Goal: Task Accomplishment & Management: Use online tool/utility

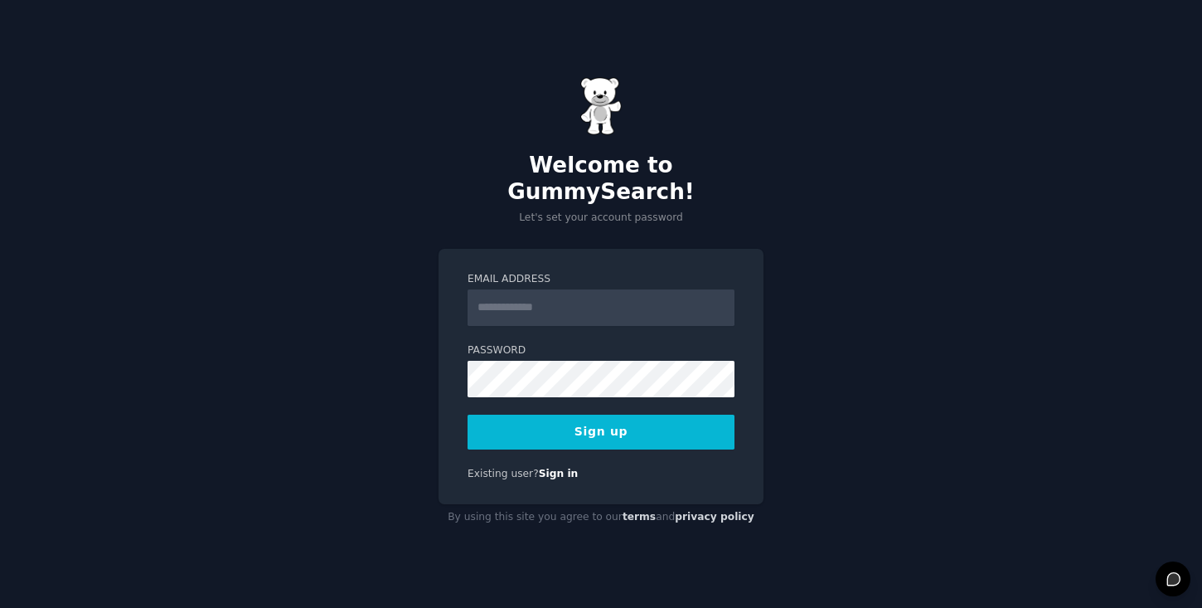
click at [597, 294] on input "Email Address" at bounding box center [601, 307] width 267 height 36
type input "**********"
click at [626, 415] on button "Sign up" at bounding box center [601, 432] width 267 height 35
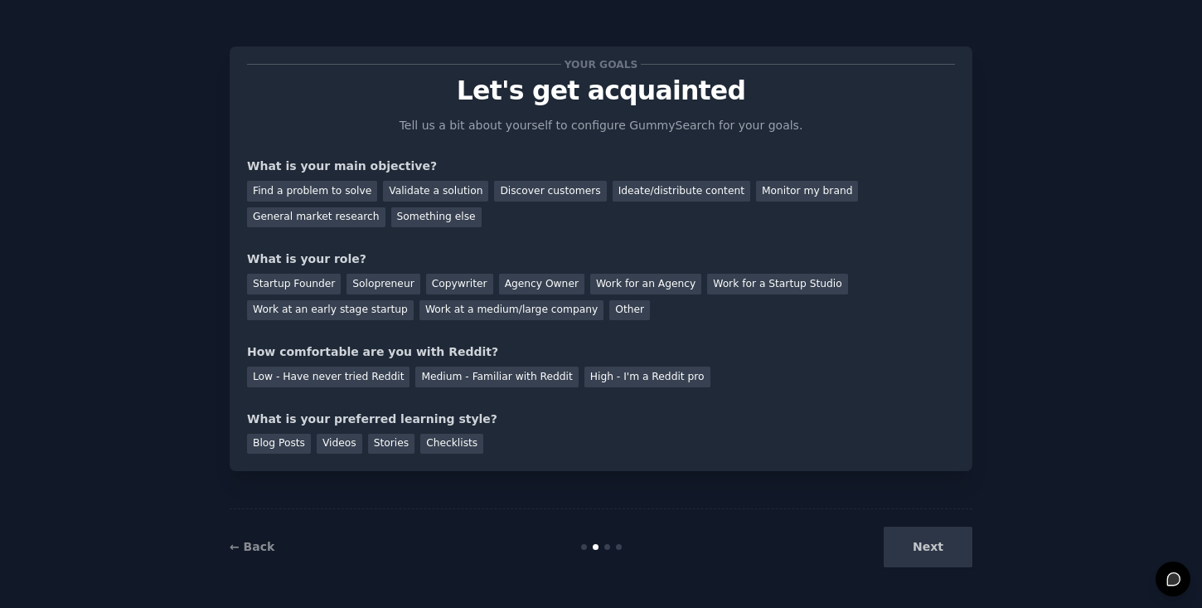
click at [947, 551] on div "Next" at bounding box center [849, 547] width 248 height 41
click at [350, 191] on div "Find a problem to solve" at bounding box center [312, 191] width 130 height 21
click at [323, 287] on div "Startup Founder" at bounding box center [294, 284] width 94 height 21
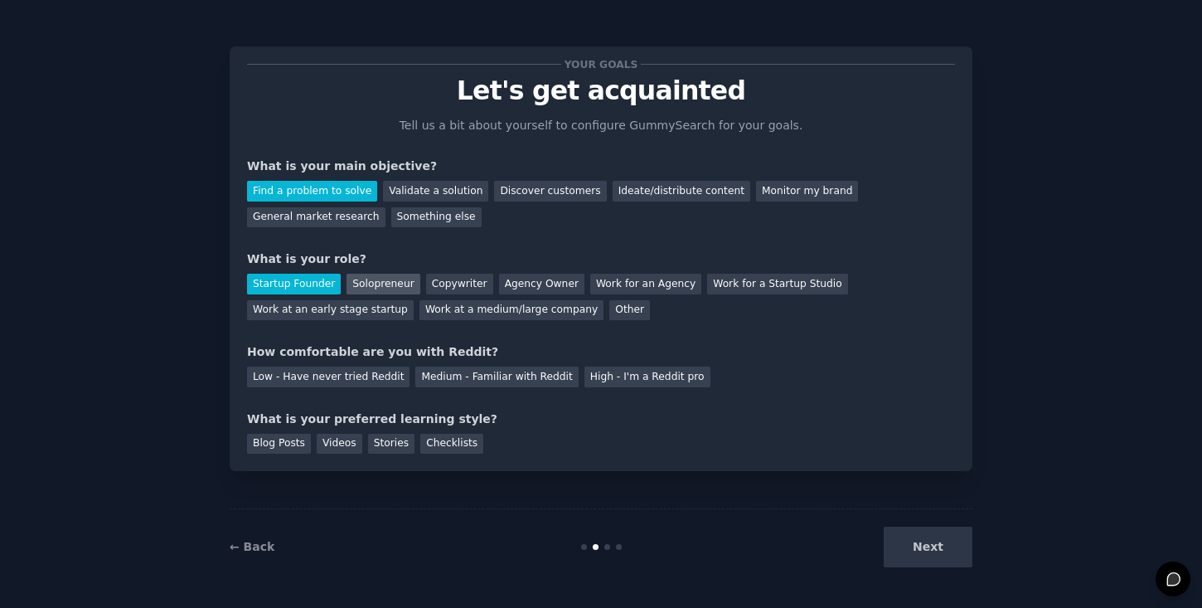
click at [360, 288] on div "Solopreneur" at bounding box center [383, 284] width 73 height 21
click at [303, 288] on div "Startup Founder" at bounding box center [294, 284] width 94 height 21
click at [357, 372] on div "Low - Have never tried Reddit" at bounding box center [328, 376] width 163 height 21
click at [323, 449] on div "Videos" at bounding box center [340, 444] width 46 height 21
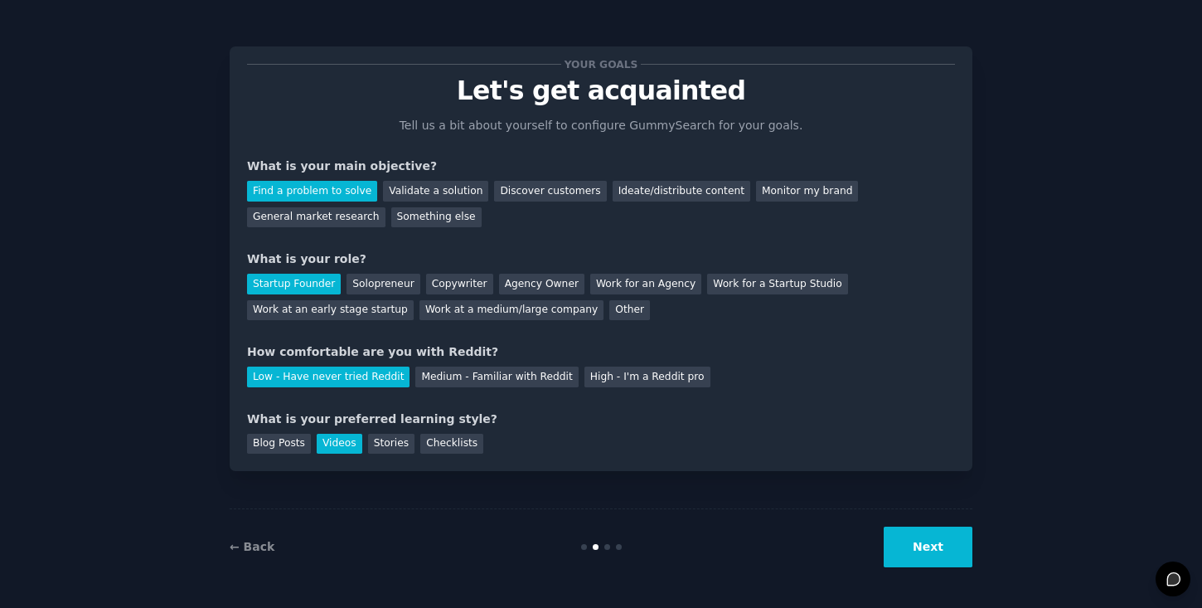
click at [905, 549] on button "Next" at bounding box center [928, 547] width 89 height 41
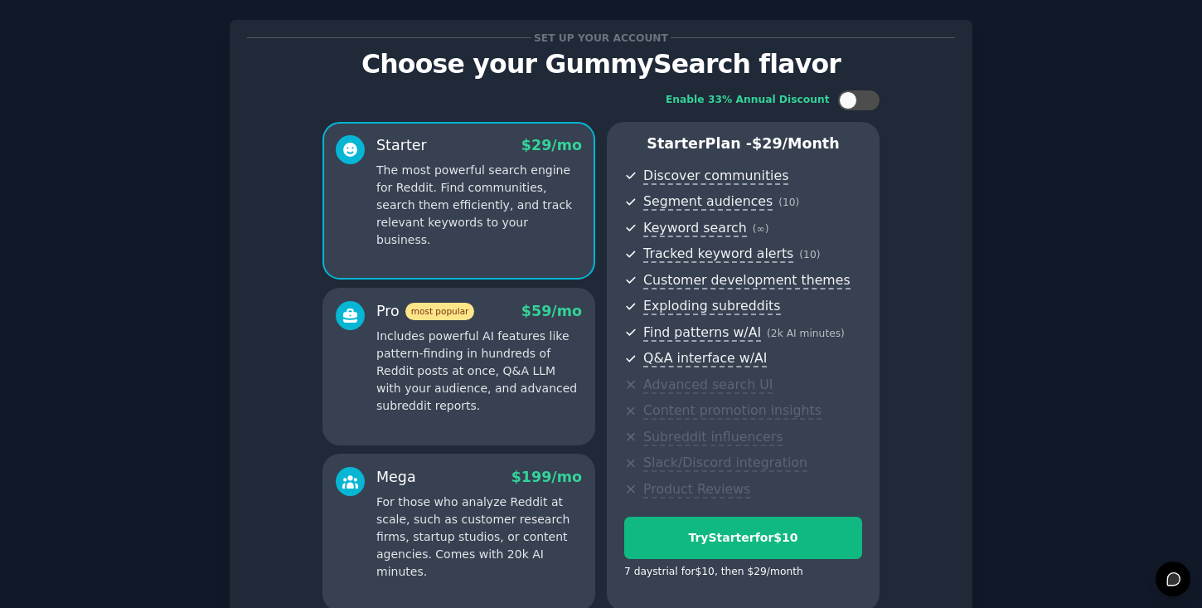
scroll to position [187, 0]
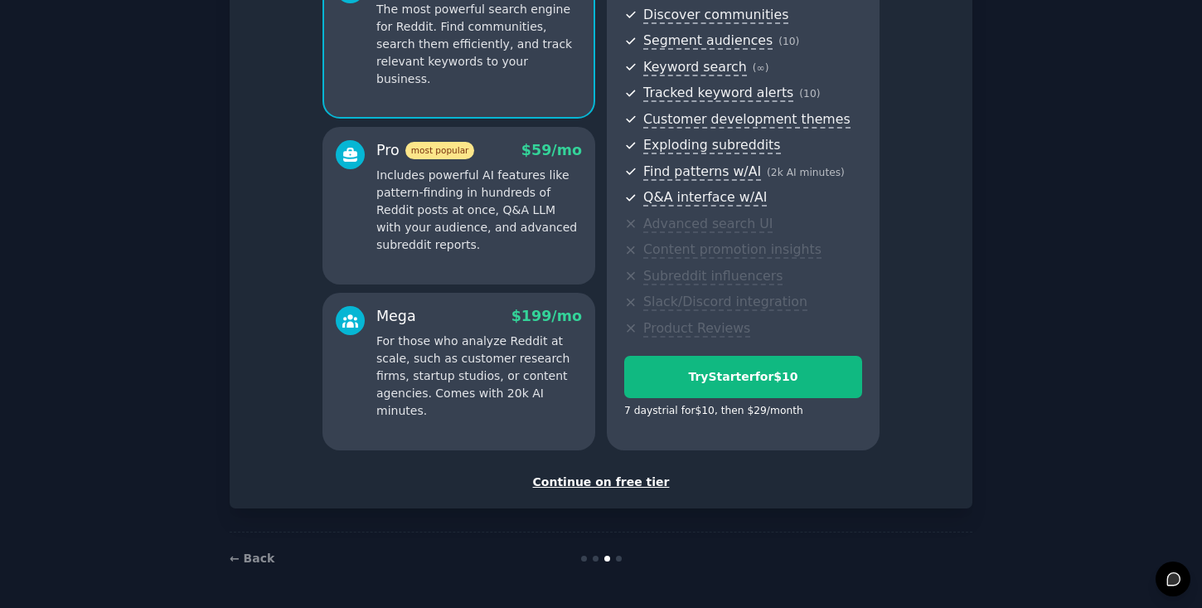
click at [628, 482] on div "Continue on free tier" at bounding box center [601, 481] width 708 height 17
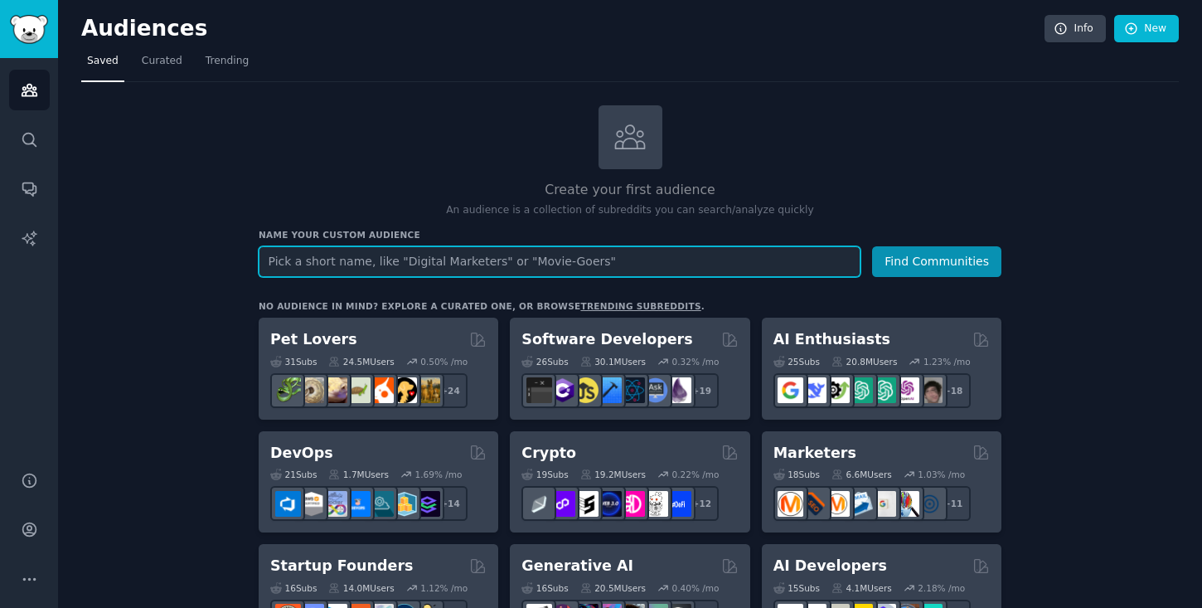
paste input "scale my business,"
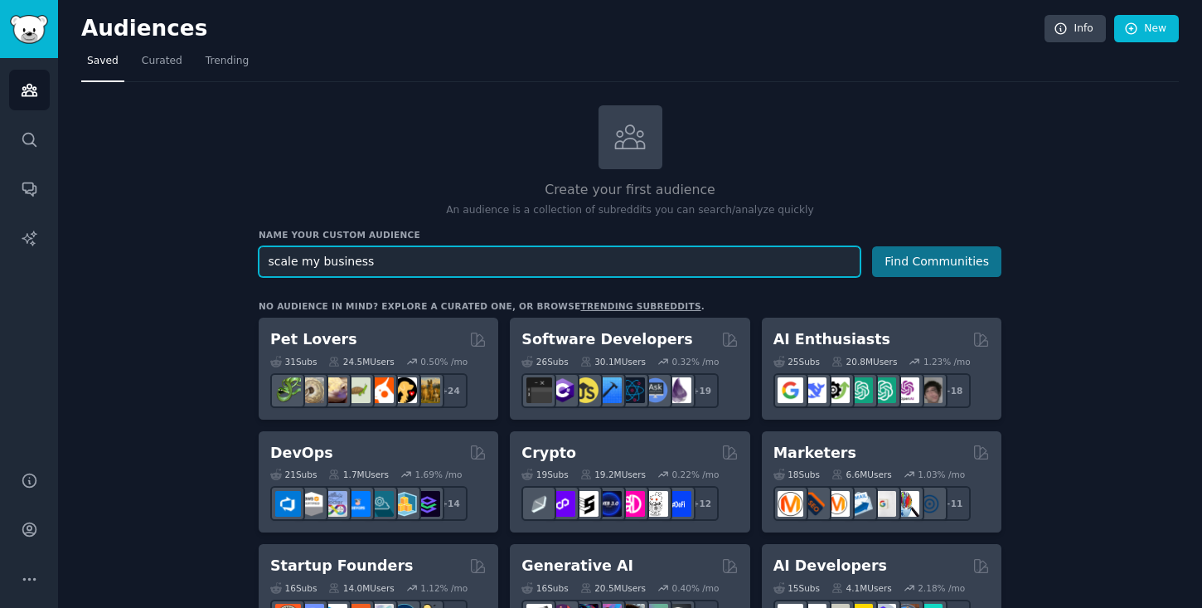
type input "scale my business"
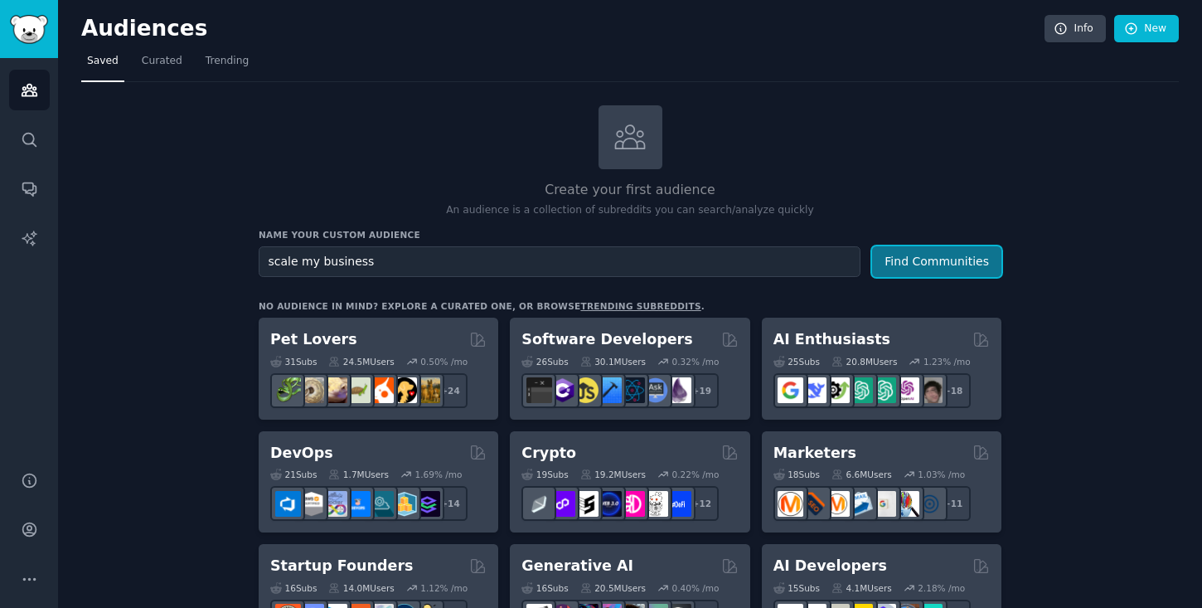
click at [957, 264] on button "Find Communities" at bounding box center [936, 261] width 129 height 31
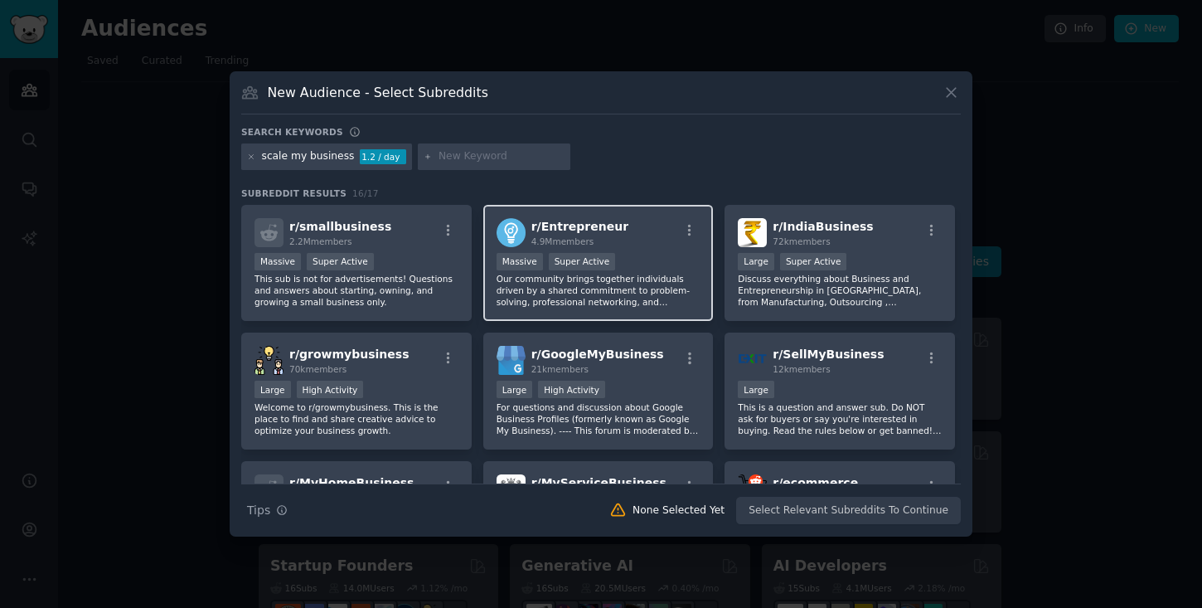
click at [619, 234] on div "r/ Entrepreneur 4.9M members" at bounding box center [599, 232] width 204 height 29
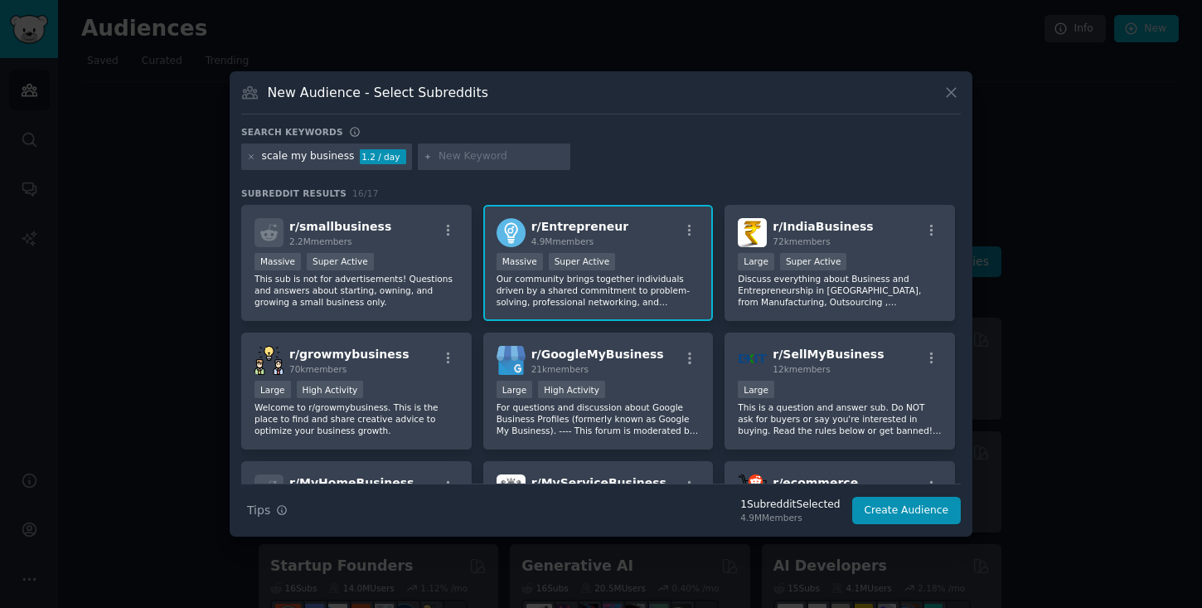
click at [647, 162] on div "scale my business 1.2 / day" at bounding box center [601, 159] width 720 height 32
click at [619, 297] on p "Our community brings together individuals driven by a shared commitment to prob…" at bounding box center [599, 290] width 204 height 35
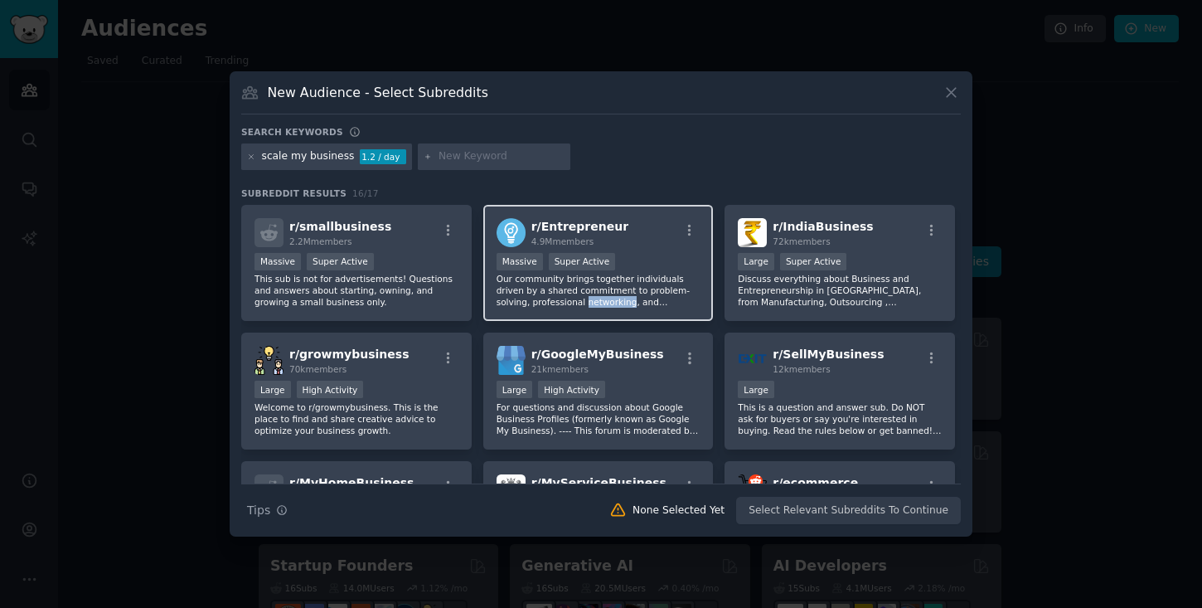
click at [619, 297] on p "Our community brings together individuals driven by a shared commitment to prob…" at bounding box center [599, 290] width 204 height 35
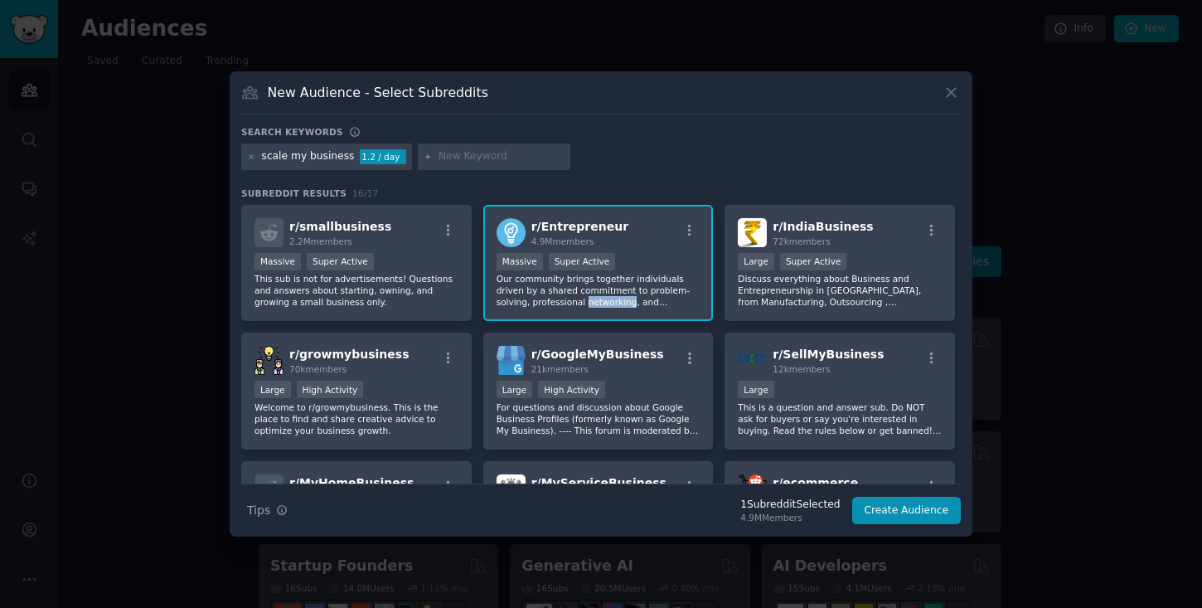
click at [619, 297] on p "Our community brings together individuals driven by a shared commitment to prob…" at bounding box center [599, 290] width 204 height 35
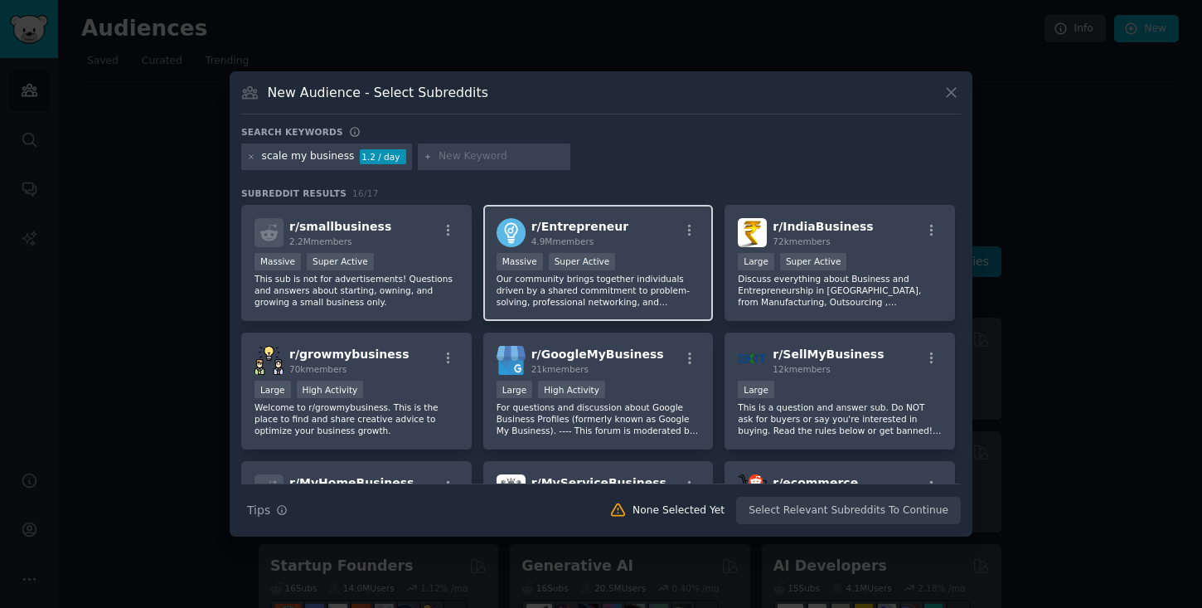
click at [633, 310] on div "r/ Entrepreneur 4.9M members >= 95th percentile for submissions / day Massive S…" at bounding box center [598, 263] width 231 height 117
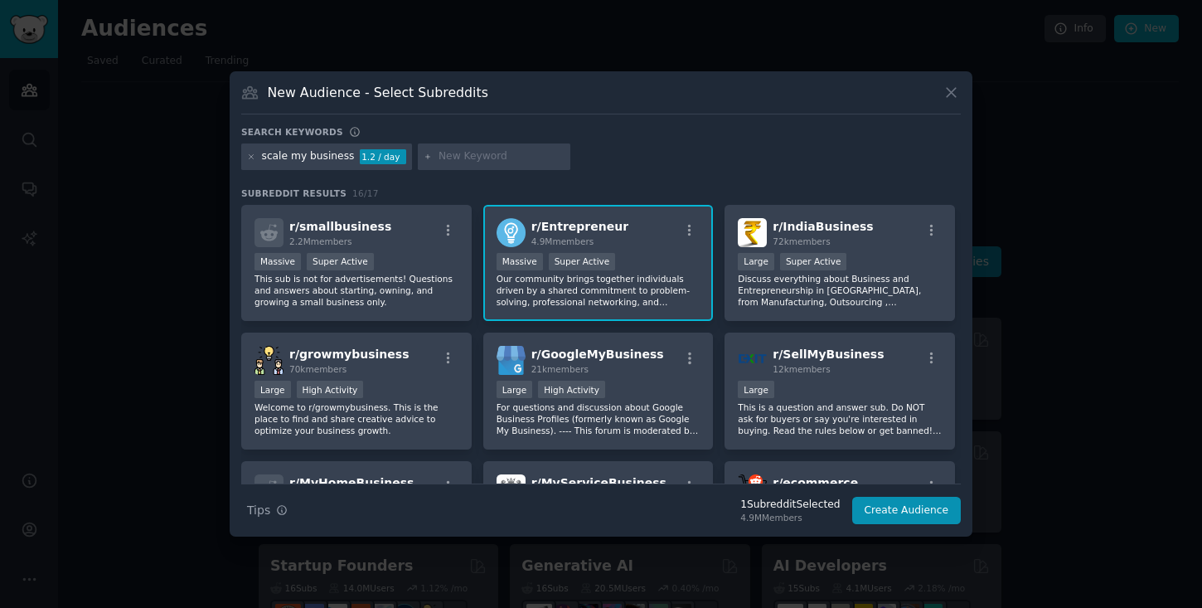
click at [901, 536] on div at bounding box center [601, 304] width 1202 height 608
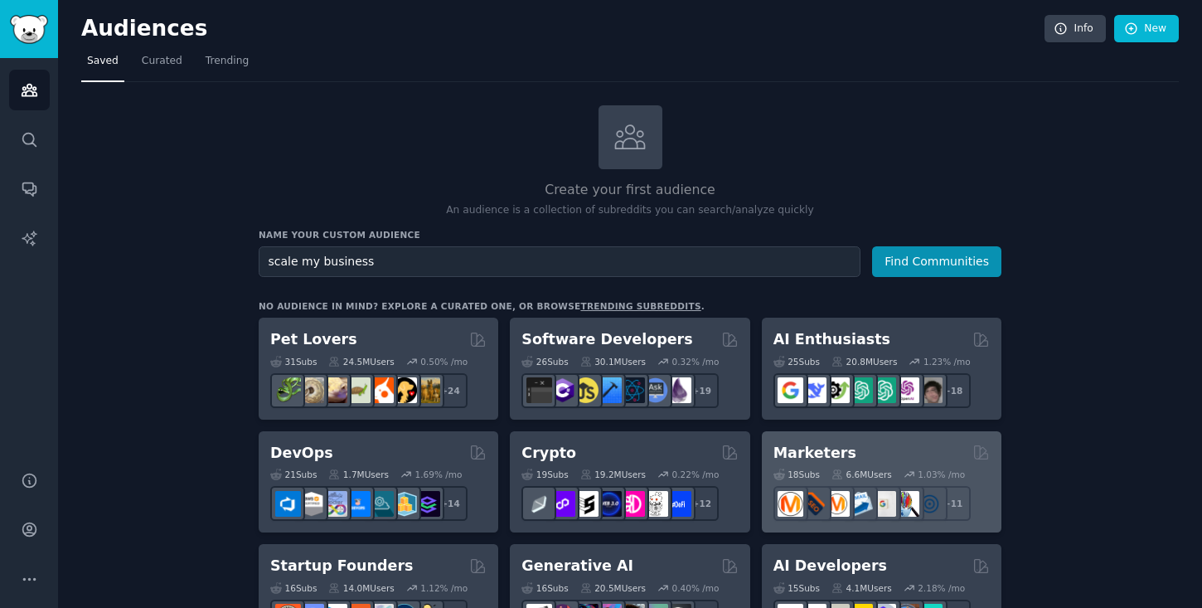
click at [901, 517] on div at bounding box center [907, 503] width 35 height 35
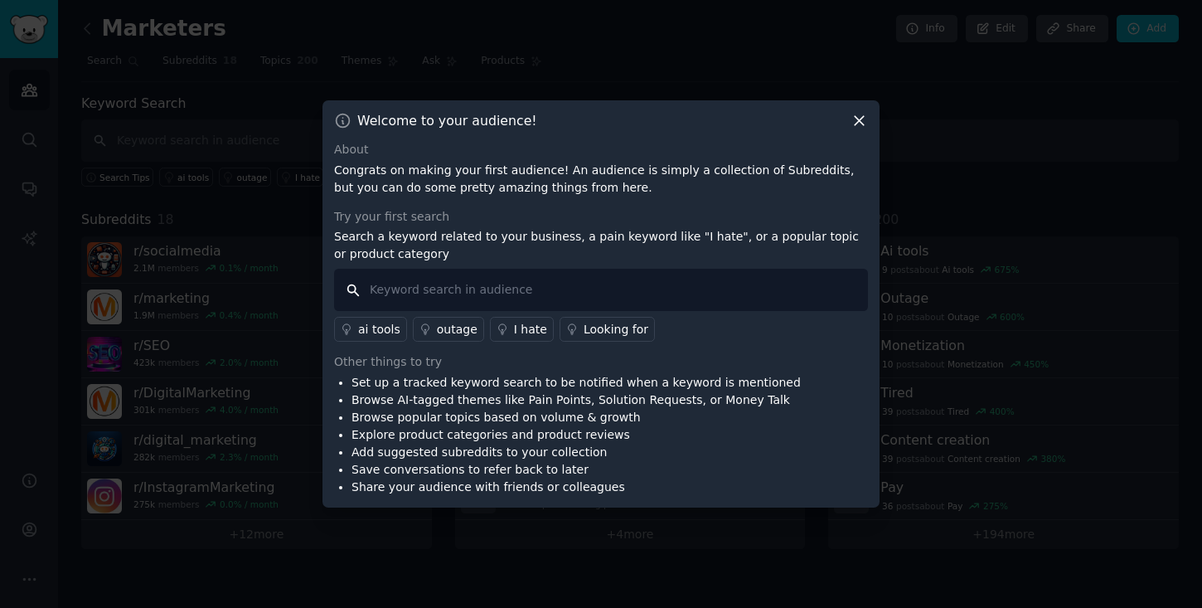
click at [470, 286] on input "text" at bounding box center [601, 290] width 534 height 42
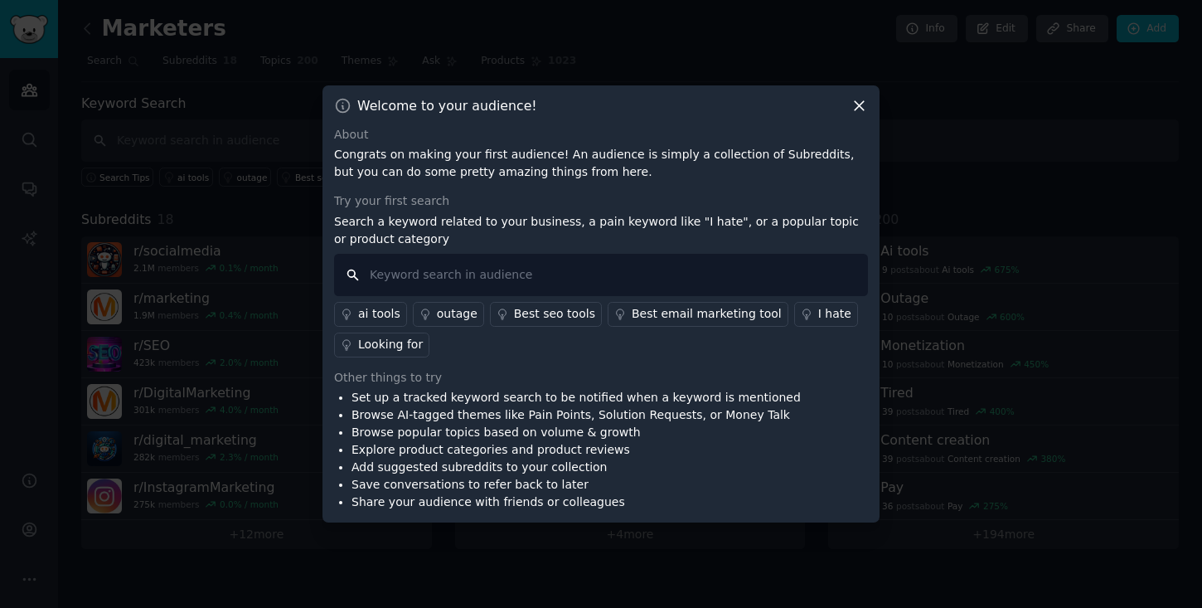
paste input "scale my business," "reduce overhead," "operational nightmare," "improve profit…"
type input "scale my business," "reduce overhead," "operational nightmare," "improve profit…"
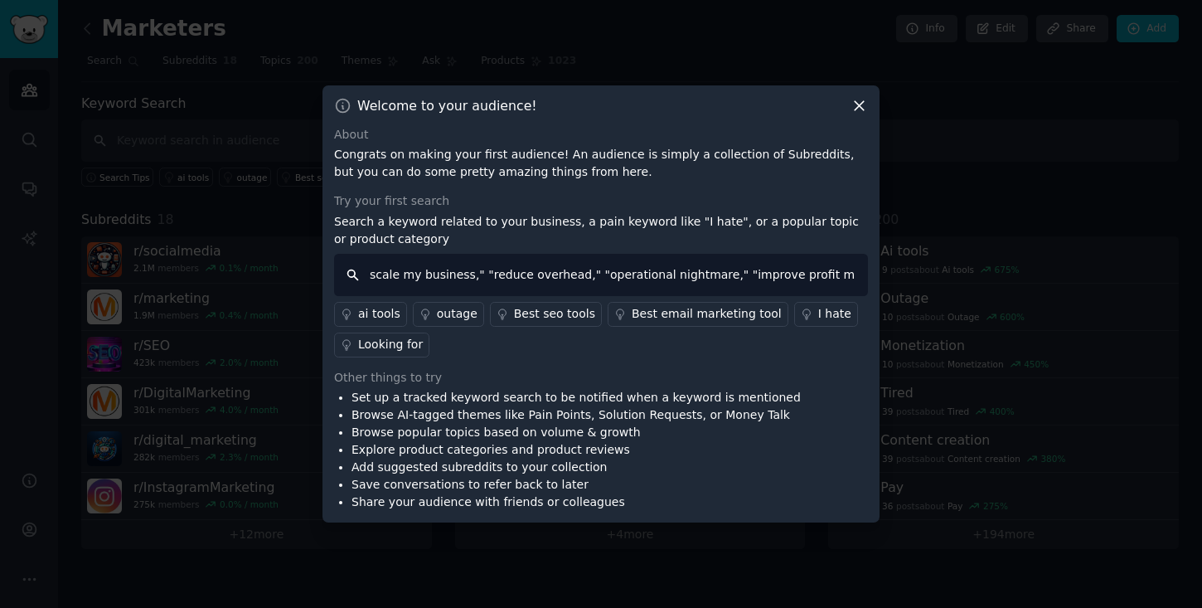
scroll to position [0, 327]
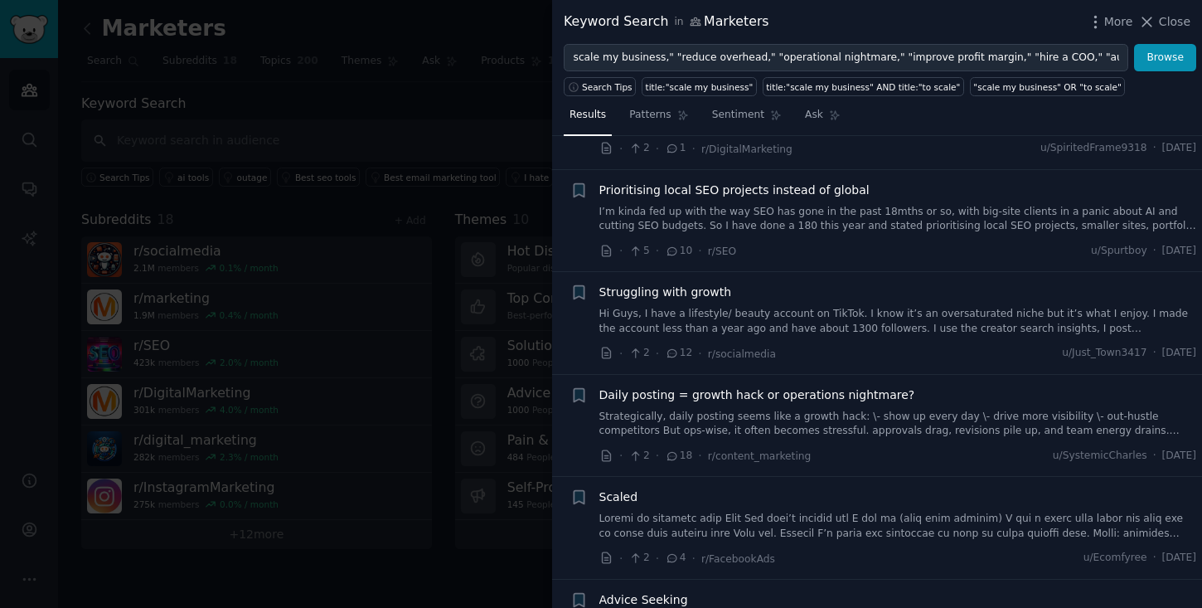
scroll to position [95, 0]
click at [1156, 27] on icon at bounding box center [1146, 21] width 17 height 17
